Goal: Information Seeking & Learning: Understand process/instructions

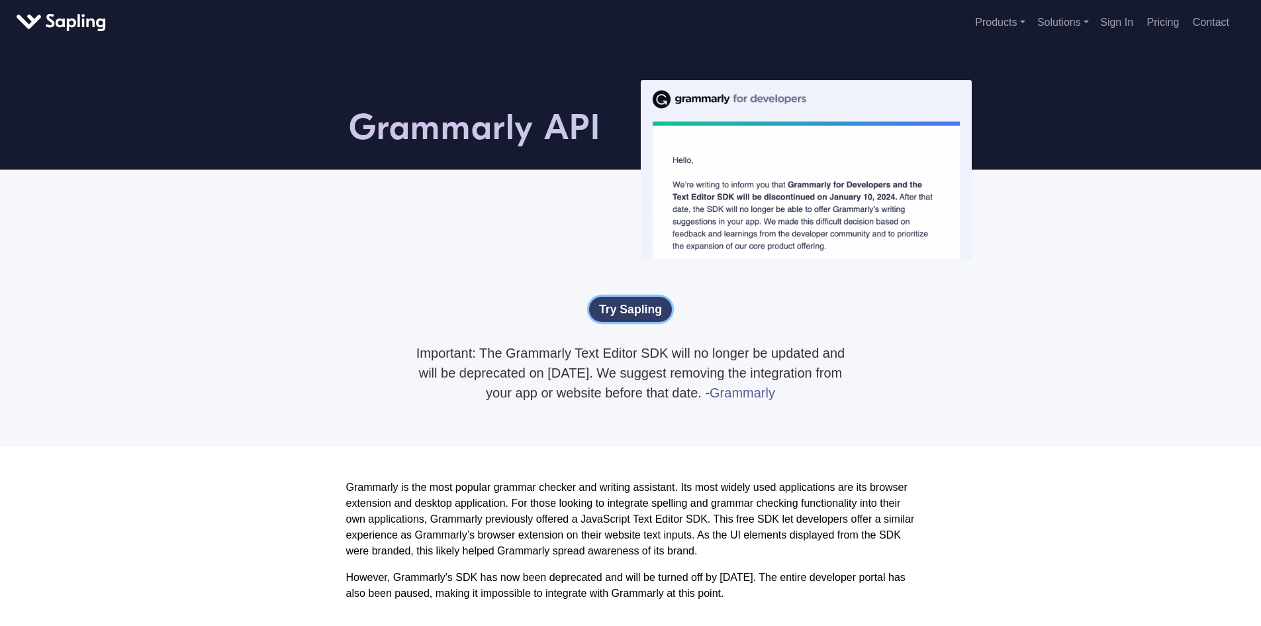
click at [625, 308] on link "Try Sapling" at bounding box center [630, 309] width 83 height 25
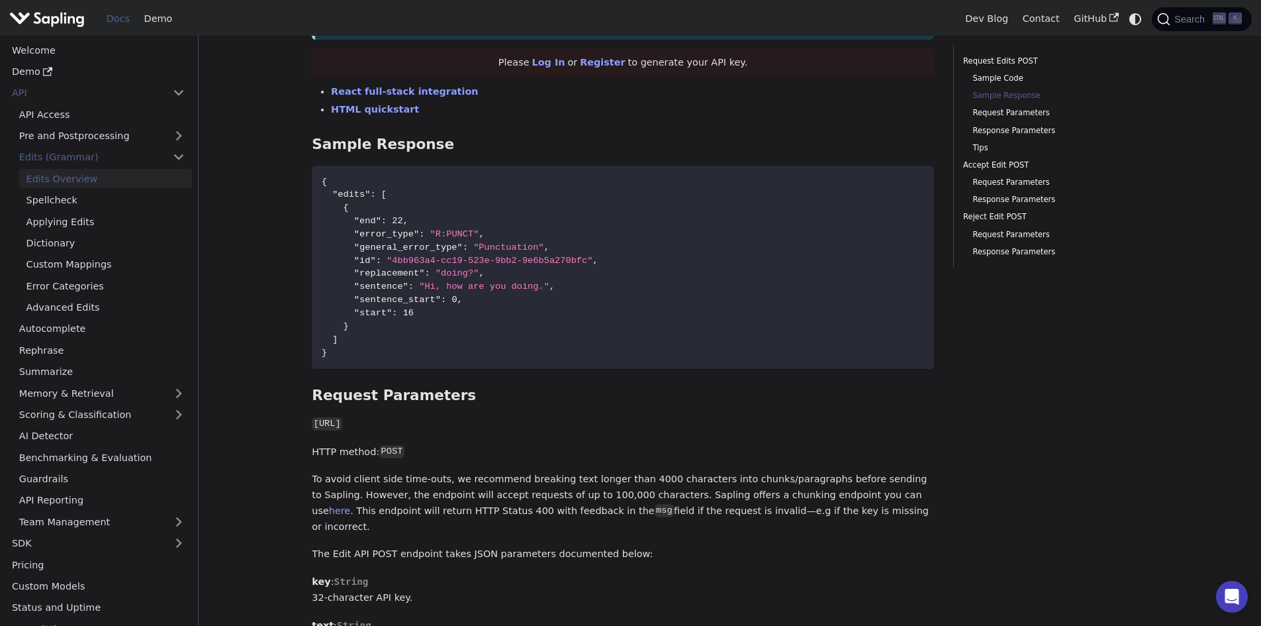
scroll to position [705, 0]
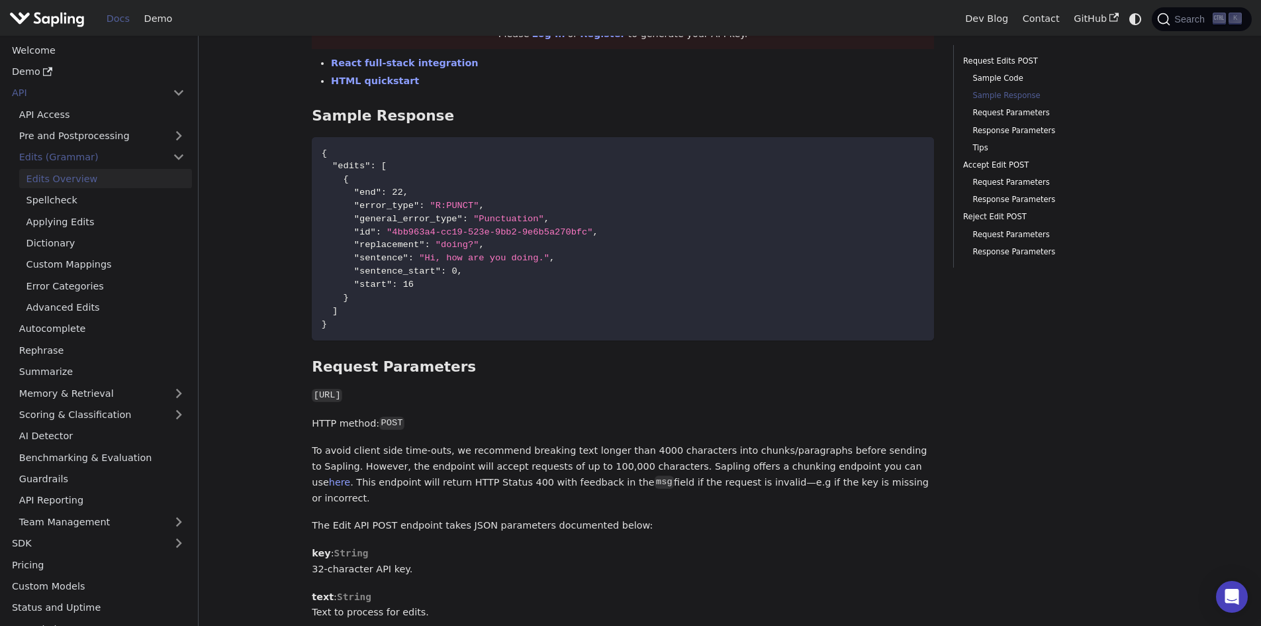
click at [808, 455] on p "To avoid client side time-outs, we recommend breaking text longer than 4000 cha…" at bounding box center [623, 474] width 622 height 63
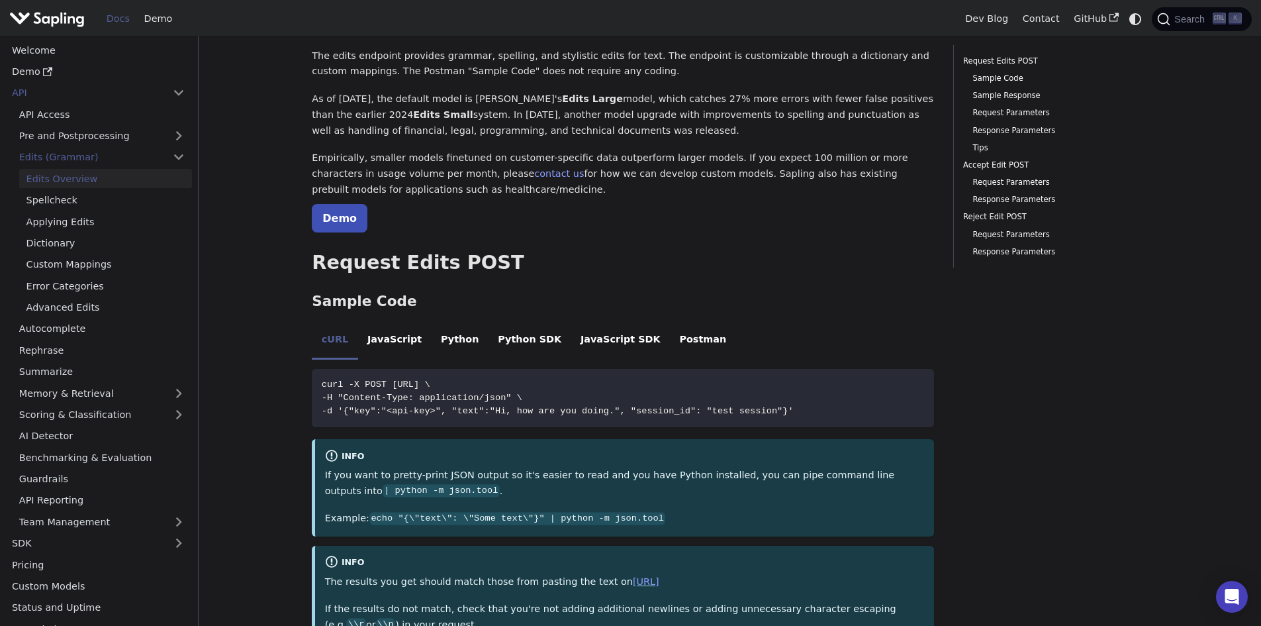
scroll to position [0, 0]
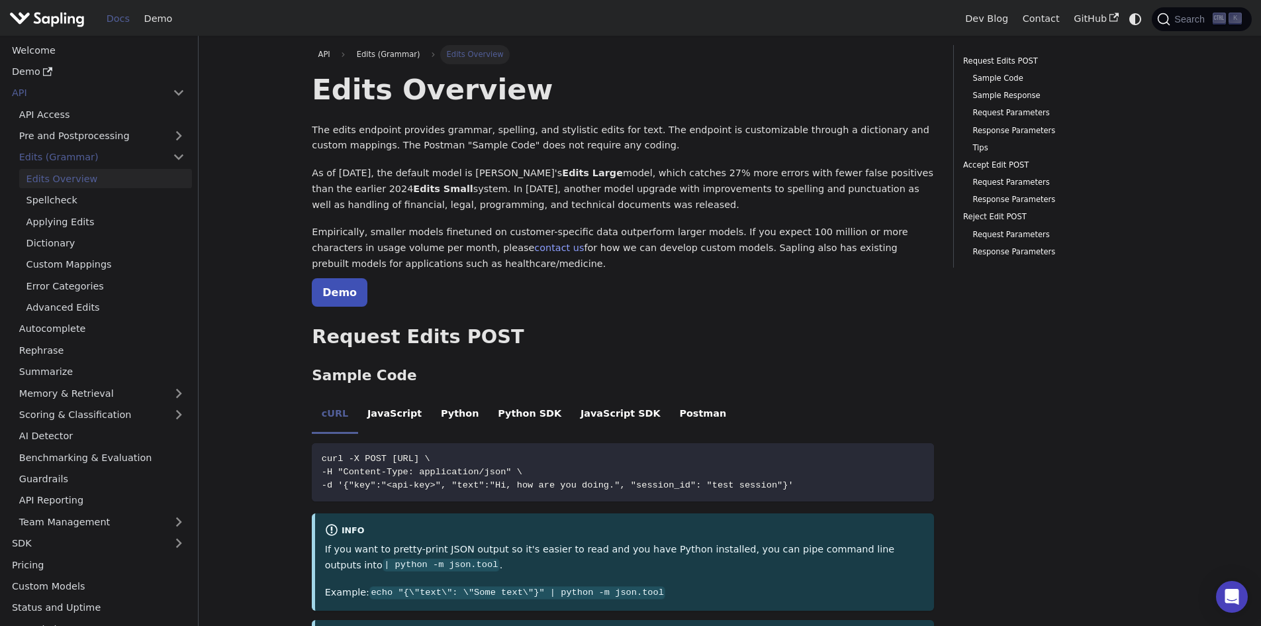
click at [72, 16] on img "Main" at bounding box center [46, 18] width 75 height 19
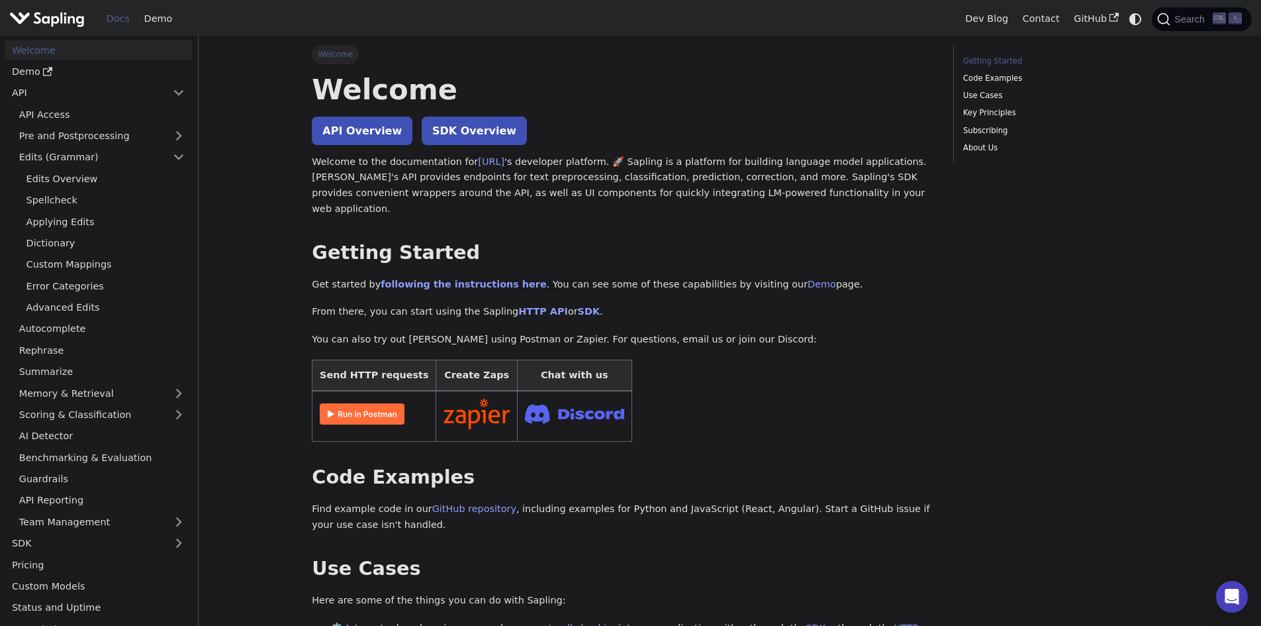
click at [72, 16] on img "Main" at bounding box center [46, 18] width 75 height 19
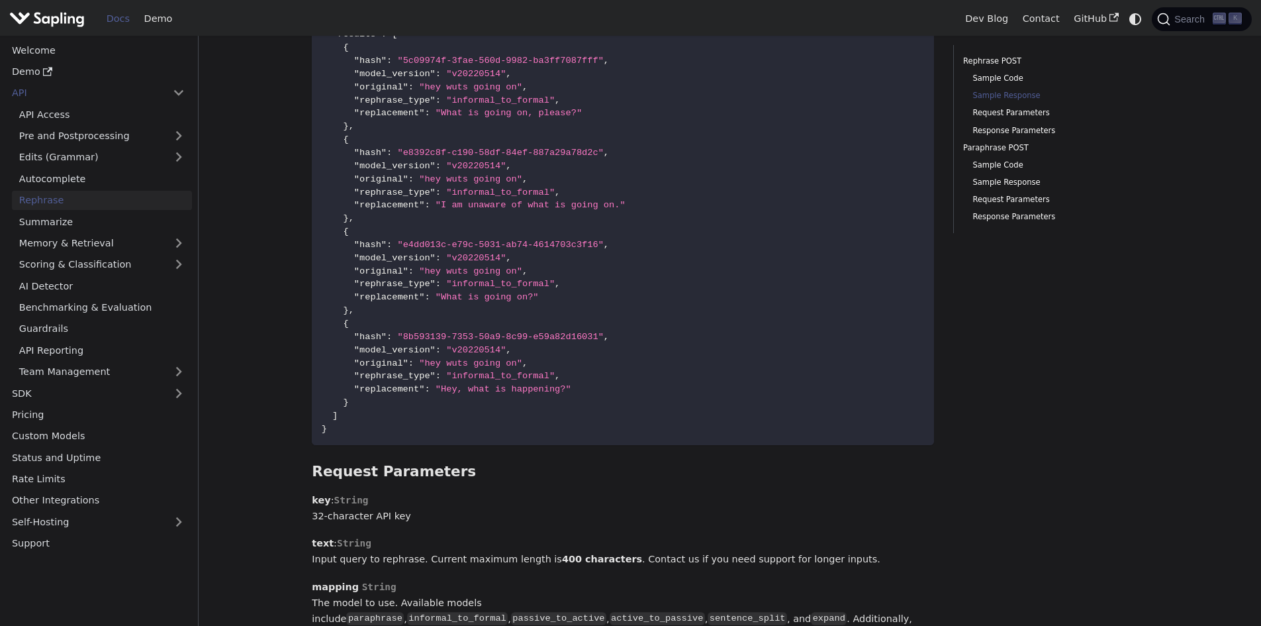
scroll to position [790, 0]
